Goal: Transaction & Acquisition: Book appointment/travel/reservation

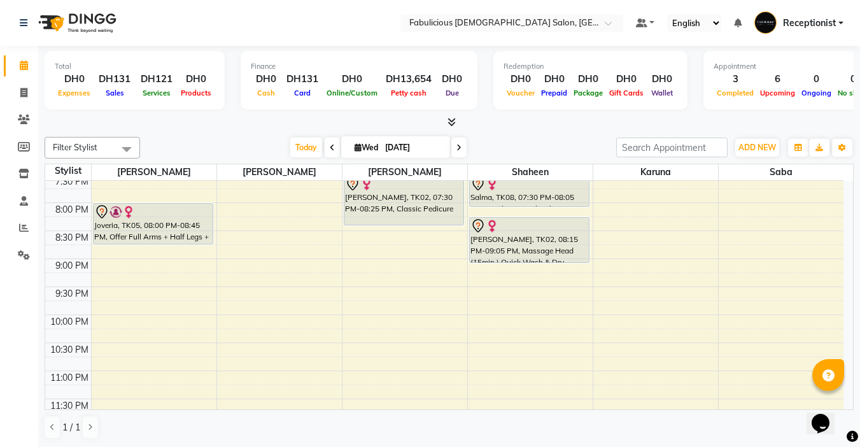
scroll to position [611, 0]
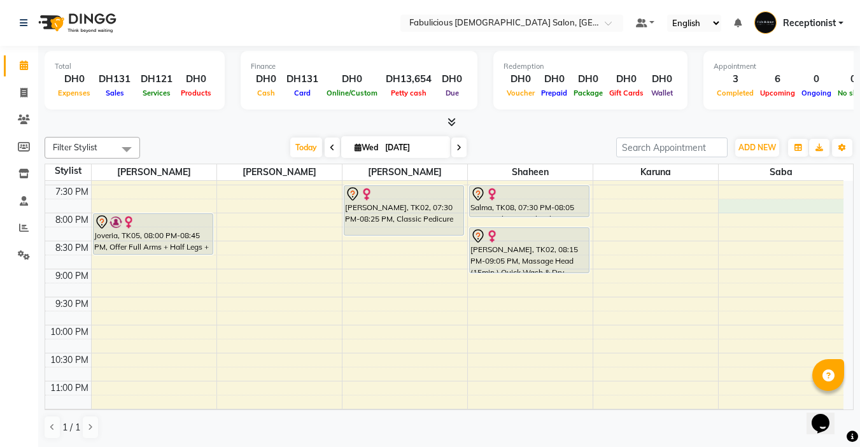
click at [842, 184] on div "9:00 AM 9:30 AM 10:00 AM 10:30 AM 11:00 AM 11:30 AM 12:00 PM 12:30 PM 1:00 PM 1…" at bounding box center [444, 17] width 798 height 840
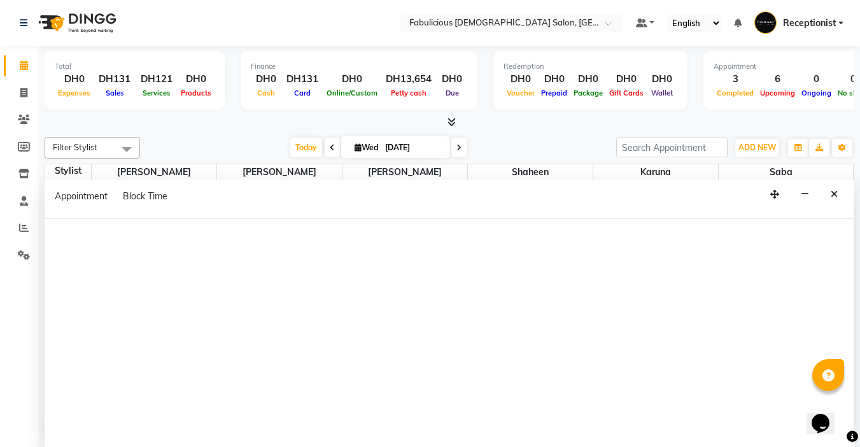
scroll to position [560, 0]
click at [842, 184] on div "Appointment Block Time" at bounding box center [449, 199] width 809 height 39
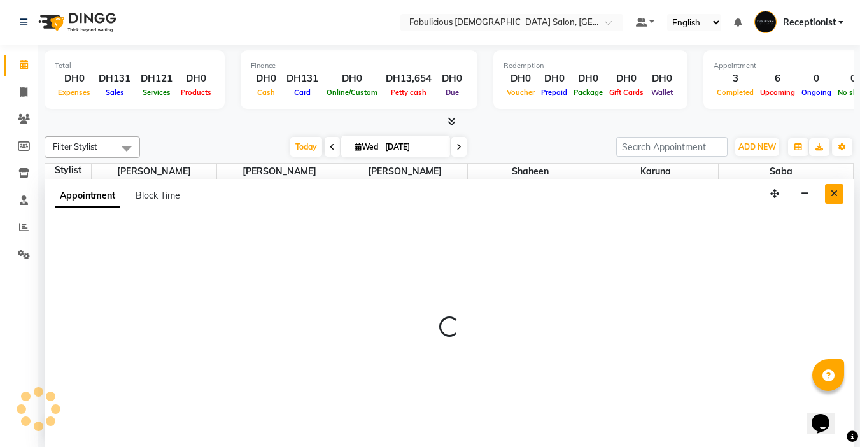
select select "33271"
select select "tentative"
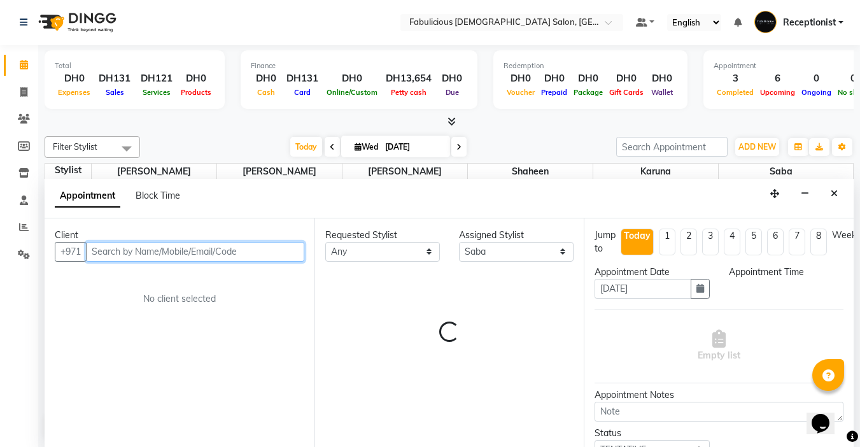
select select "1140"
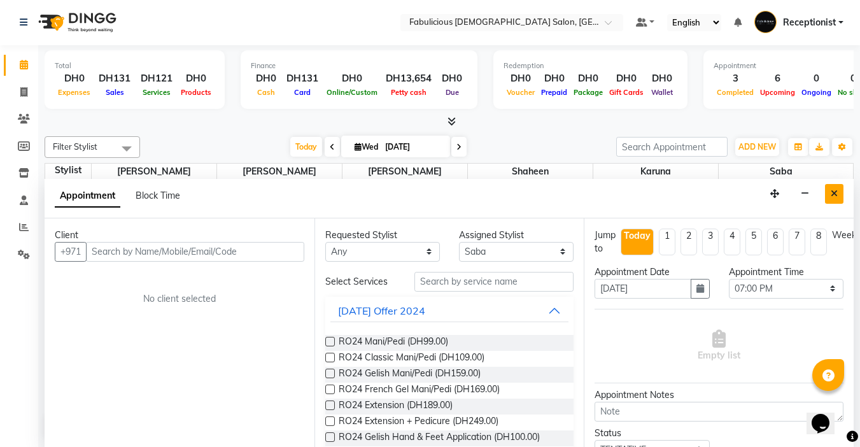
click at [838, 192] on button "Close" at bounding box center [834, 194] width 18 height 20
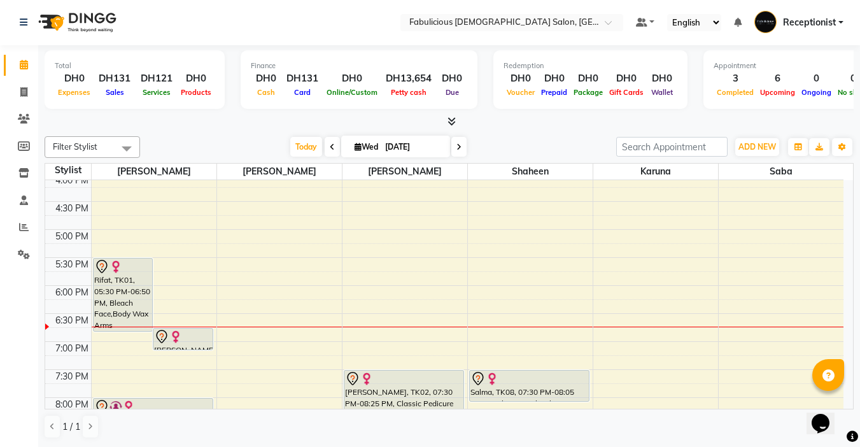
scroll to position [364, 0]
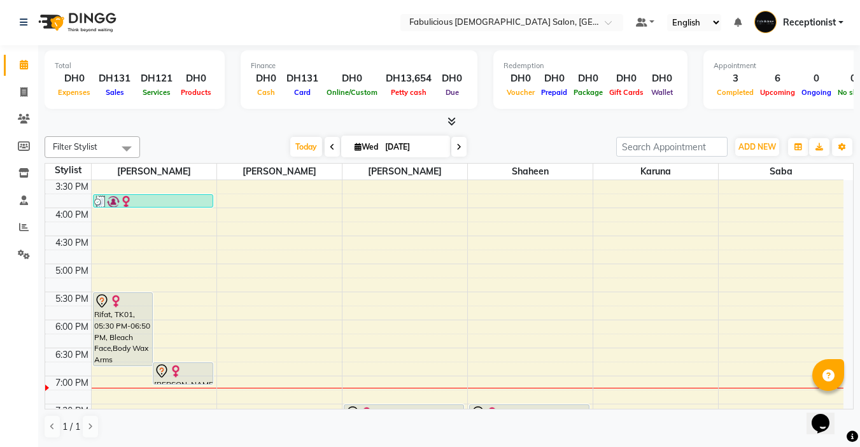
click at [458, 152] on span at bounding box center [458, 147] width 15 height 20
type input "[DATE]"
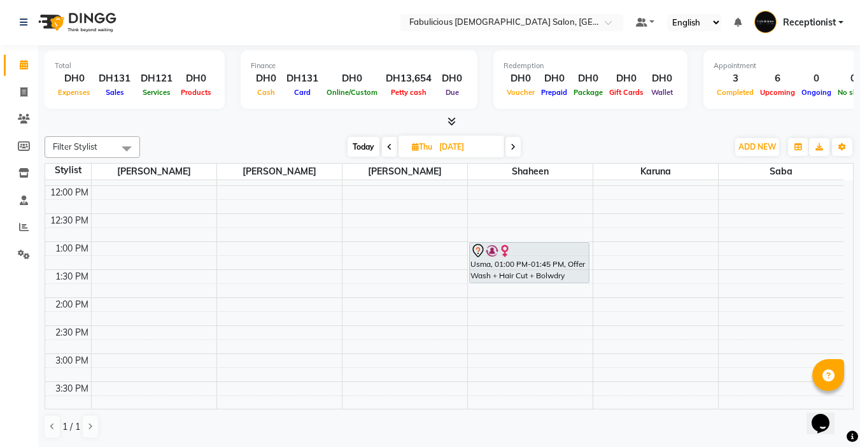
scroll to position [0, 0]
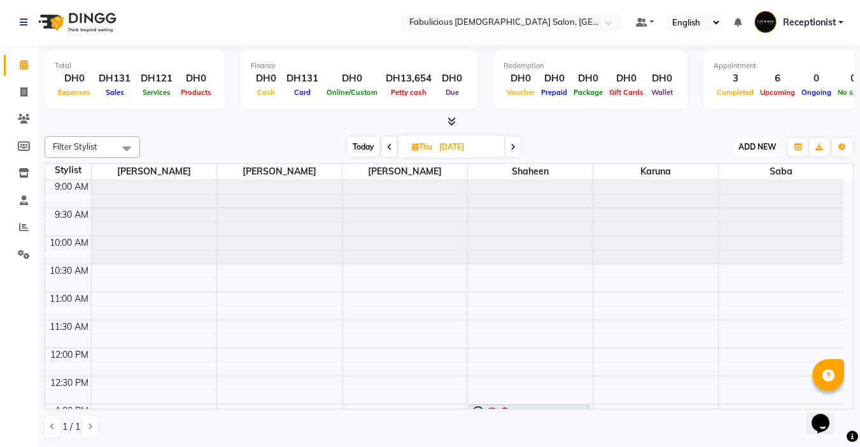
click at [745, 148] on span "ADD NEW" at bounding box center [757, 147] width 38 height 10
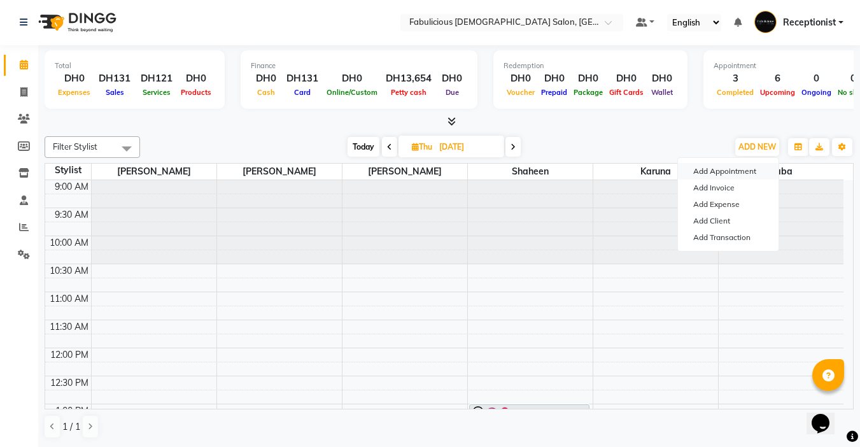
click at [700, 173] on button "Add Appointment" at bounding box center [728, 171] width 101 height 17
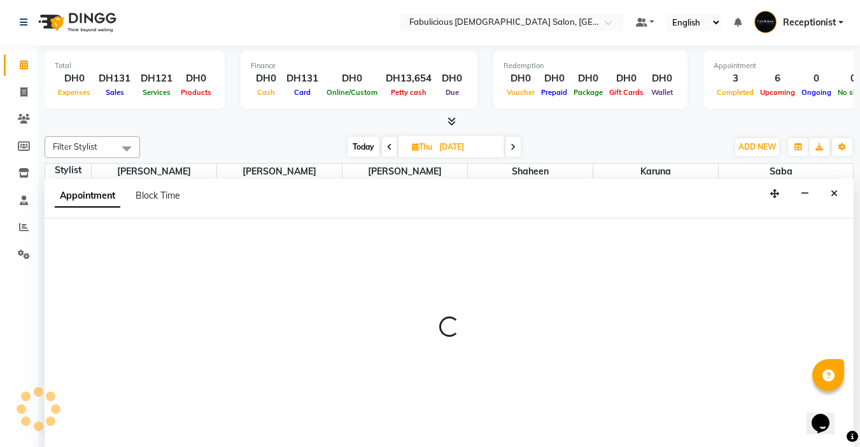
select select "600"
select select "tentative"
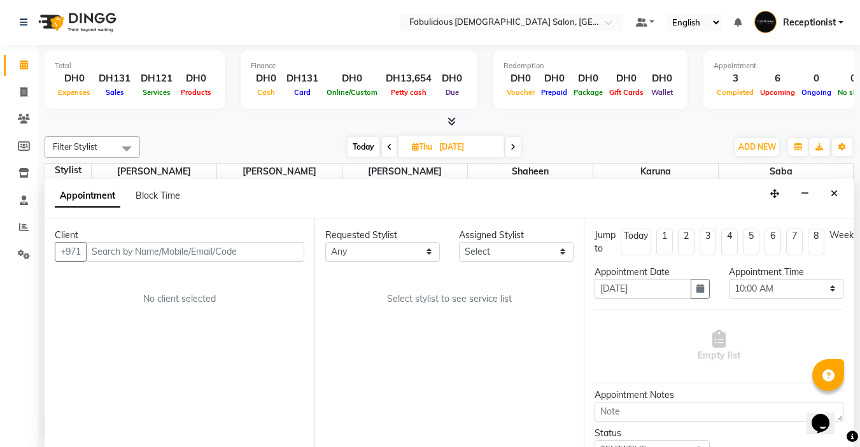
click at [140, 251] on input "text" at bounding box center [195, 252] width 218 height 20
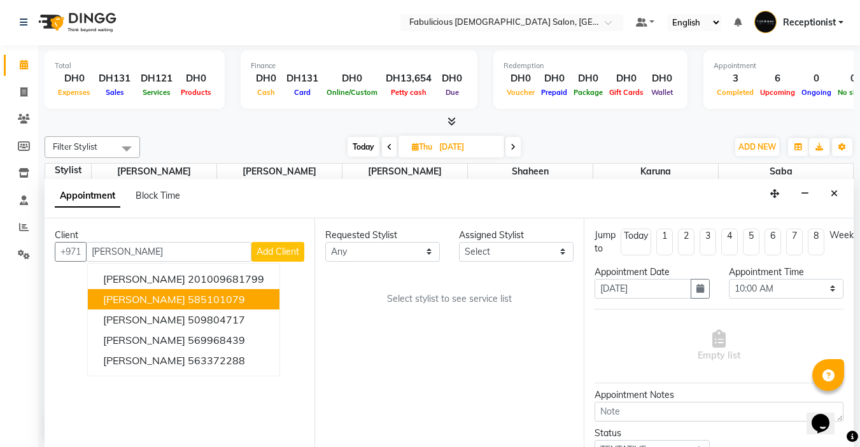
click at [117, 304] on span "[PERSON_NAME]" at bounding box center [144, 299] width 82 height 13
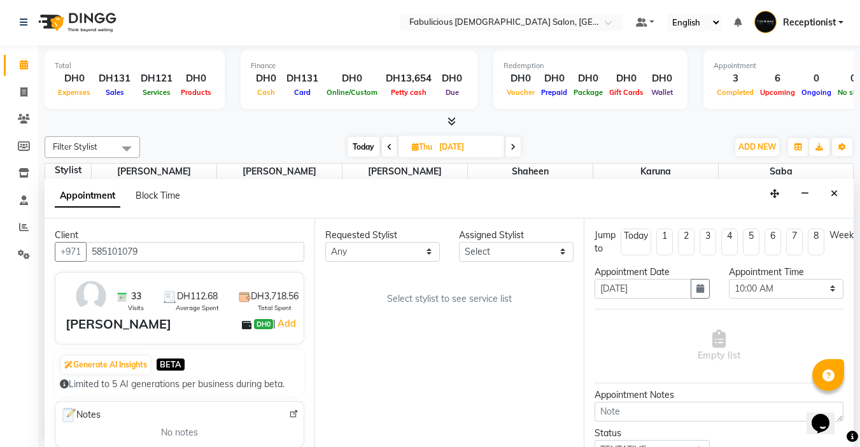
type input "585101079"
click at [495, 253] on select "Select [PERSON_NAME] [PERSON_NAME] [PERSON_NAME] [PERSON_NAME]" at bounding box center [516, 252] width 115 height 20
select select "11627"
click at [459, 242] on select "Select [PERSON_NAME] [PERSON_NAME] [PERSON_NAME] [PERSON_NAME]" at bounding box center [516, 252] width 115 height 20
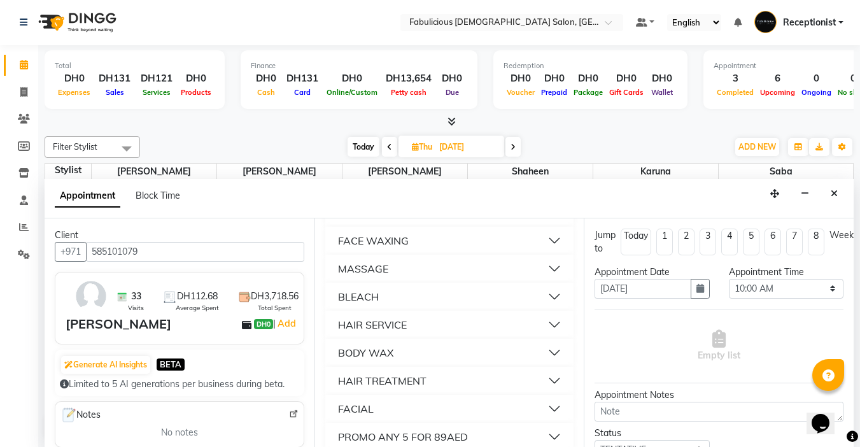
scroll to position [891, 0]
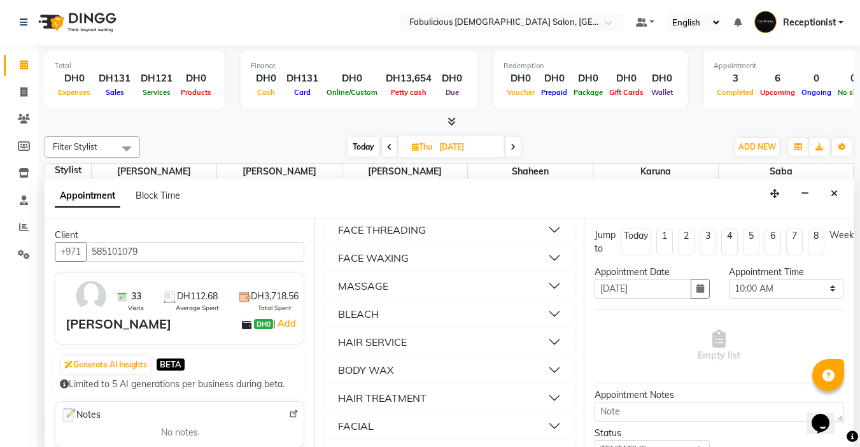
click at [339, 237] on div "FACE THREADING" at bounding box center [382, 229] width 88 height 15
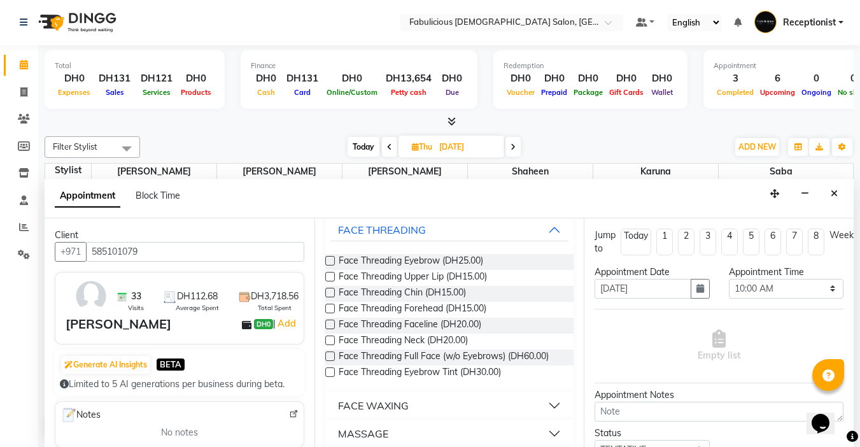
click at [327, 265] on label at bounding box center [330, 261] width 10 height 10
click at [327, 266] on input "checkbox" at bounding box center [329, 262] width 8 height 8
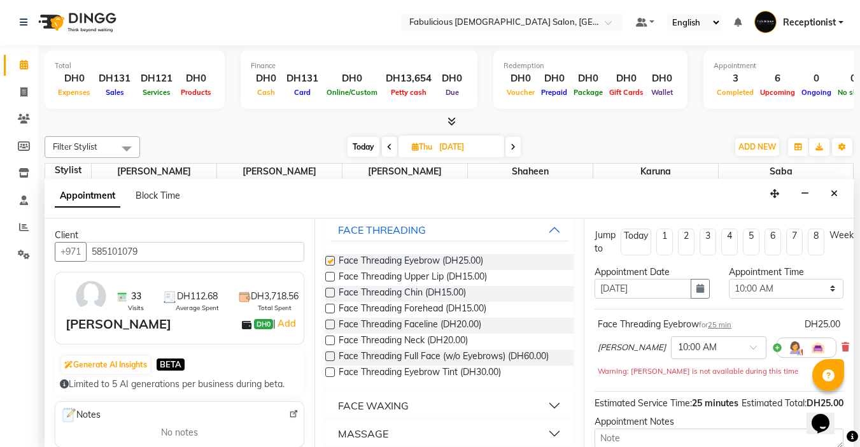
checkbox input "false"
click at [821, 286] on select "Select 10:00 AM 10:15 AM 10:30 AM 10:45 AM 11:00 AM 11:15 AM 11:30 AM 11:45 AM …" at bounding box center [786, 289] width 115 height 20
select select "660"
click at [729, 279] on select "Select 10:00 AM 10:15 AM 10:30 AM 10:45 AM 11:00 AM 11:15 AM 11:30 AM 11:45 AM …" at bounding box center [786, 289] width 115 height 20
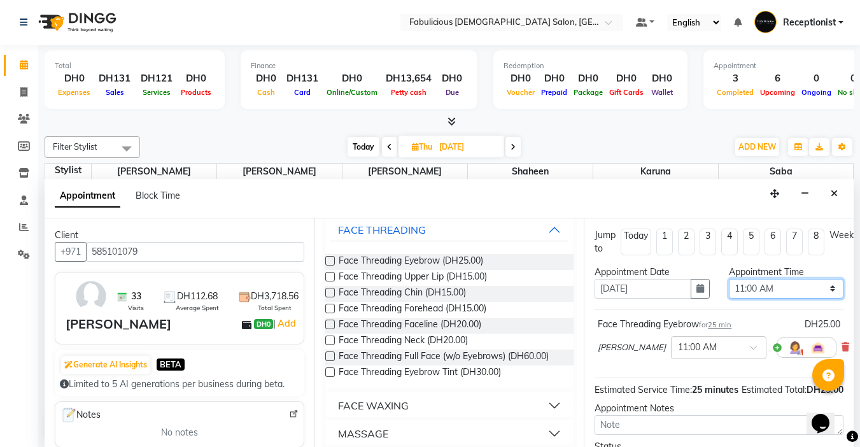
scroll to position [129, 0]
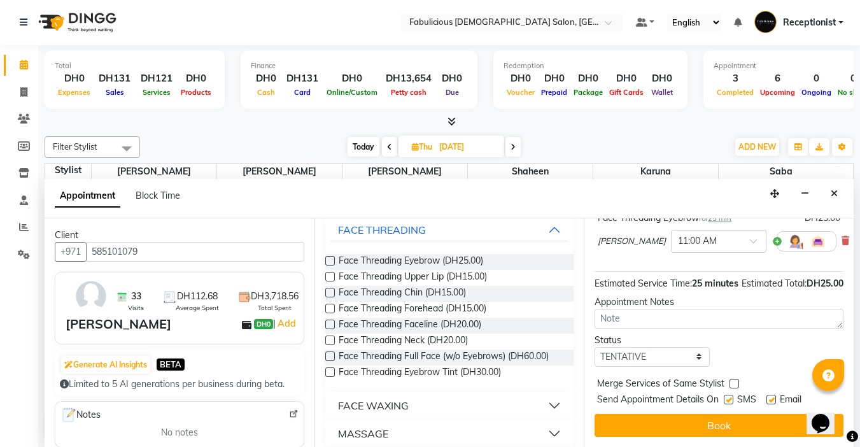
click at [731, 379] on label at bounding box center [735, 384] width 10 height 10
click at [731, 381] on input "checkbox" at bounding box center [734, 385] width 8 height 8
checkbox input "true"
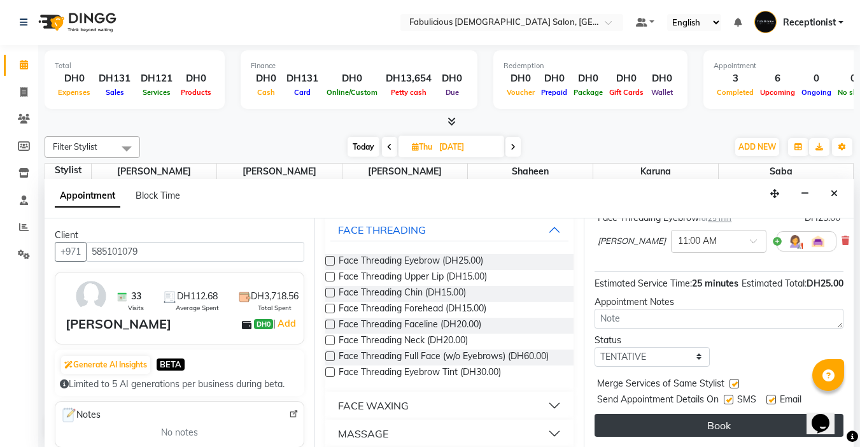
click at [707, 416] on button "Book" at bounding box center [719, 425] width 249 height 23
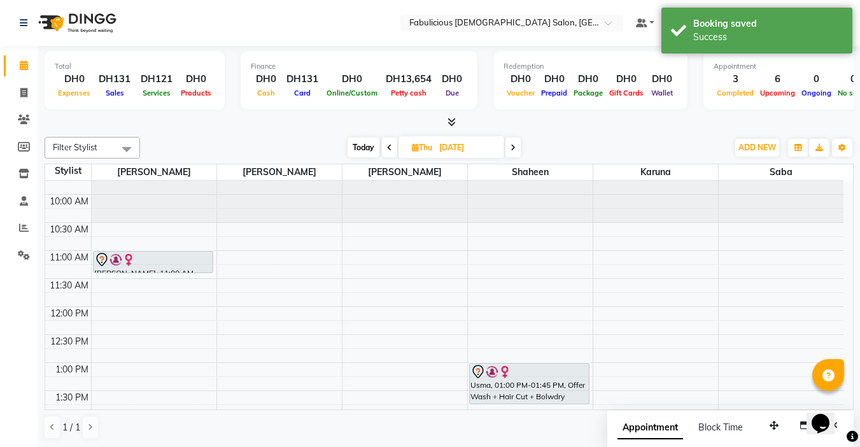
scroll to position [64, 0]
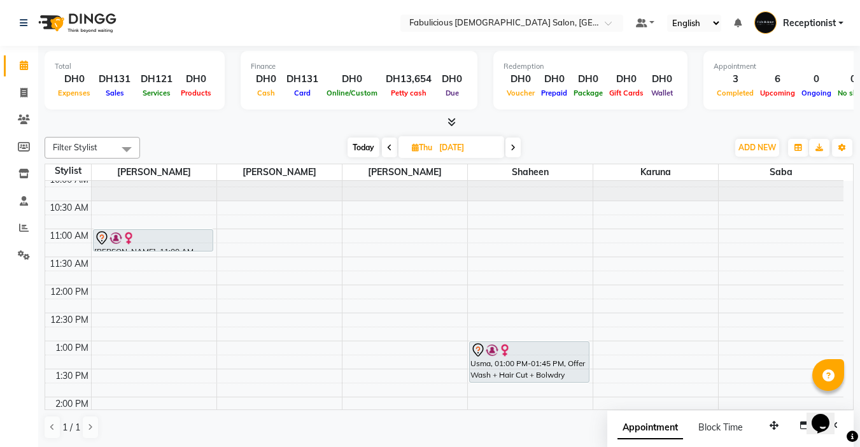
click at [387, 147] on icon at bounding box center [389, 148] width 5 height 8
type input "[DATE]"
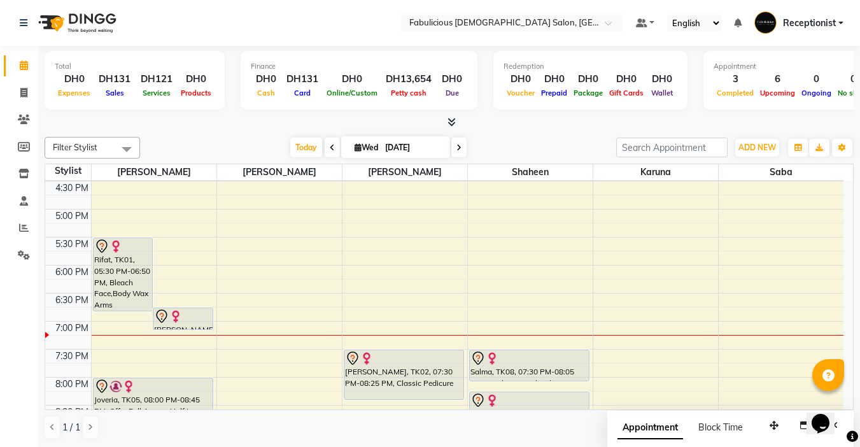
scroll to position [420, 0]
